Goal: Task Accomplishment & Management: Manage account settings

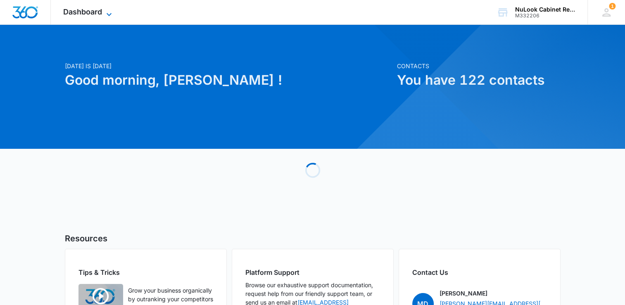
click at [104, 14] on icon at bounding box center [109, 14] width 10 height 10
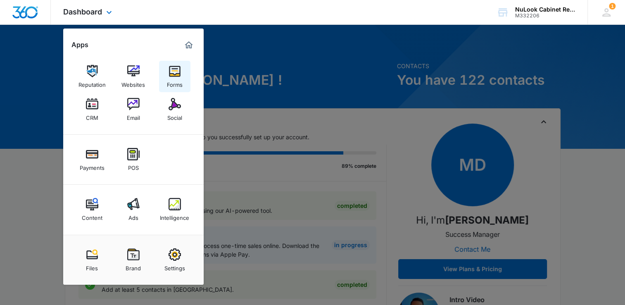
click at [169, 81] on div "Forms" at bounding box center [175, 82] width 16 height 11
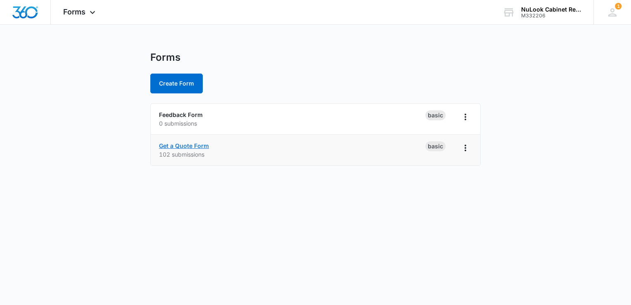
click at [196, 147] on link "Get a Quote Form" at bounding box center [184, 145] width 50 height 7
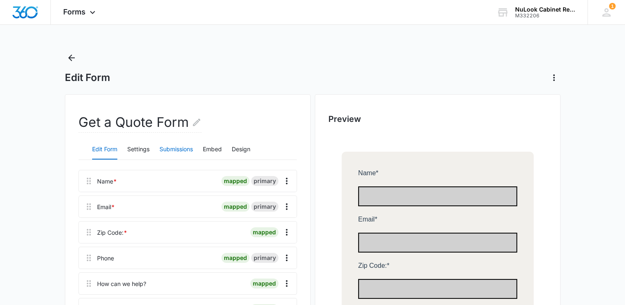
click at [187, 149] on button "Submissions" at bounding box center [175, 150] width 33 height 20
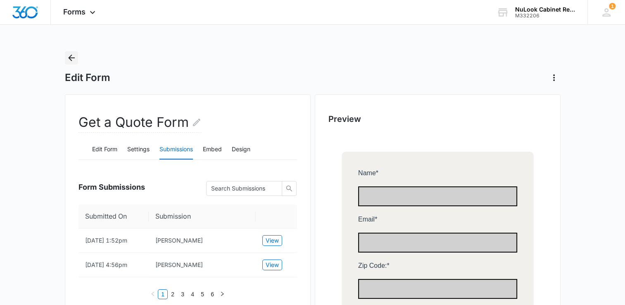
click at [71, 54] on icon "Back" at bounding box center [71, 58] width 10 height 10
